Goal: Information Seeking & Learning: Understand process/instructions

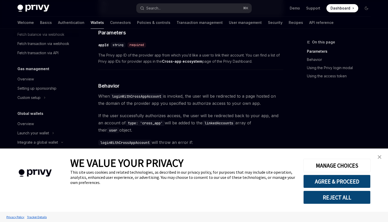
scroll to position [214, 0]
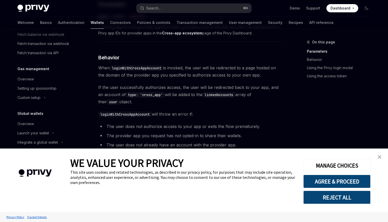
click at [379, 153] on link "close banner" at bounding box center [380, 157] width 10 height 10
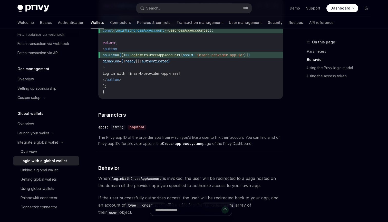
scroll to position [0, 0]
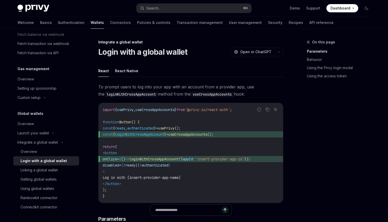
click at [339, 12] on span at bounding box center [343, 8] width 32 height 8
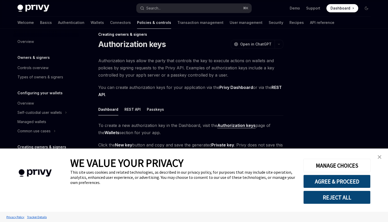
scroll to position [8, 0]
click at [248, 126] on strong "Authorization keys" at bounding box center [236, 125] width 38 height 5
click at [231, 106] on ul "Dashboard REST API Passkeys" at bounding box center [190, 109] width 185 height 12
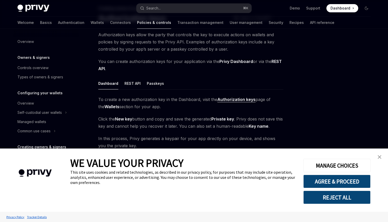
scroll to position [60, 0]
